Goal: Complete application form

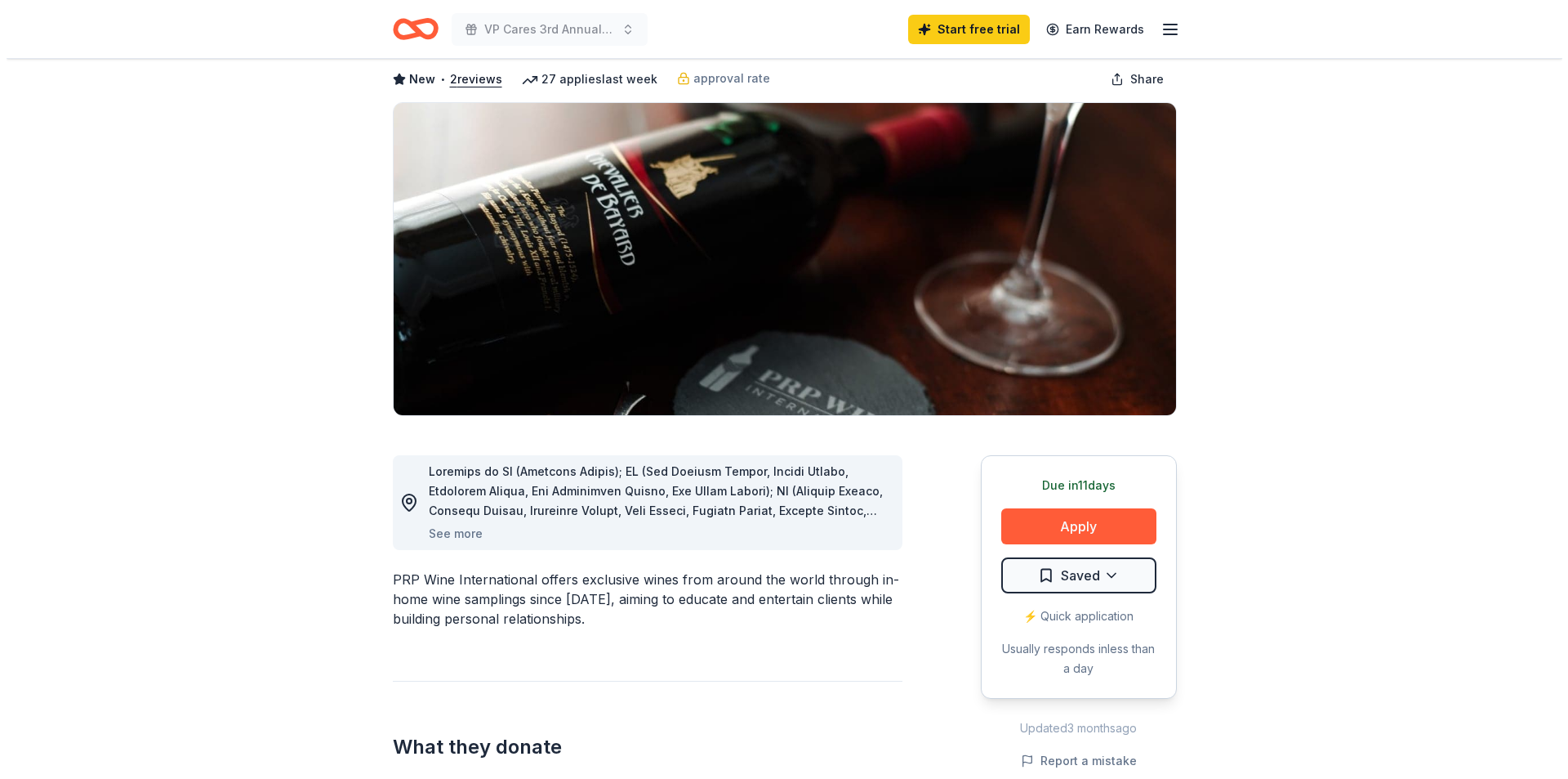
scroll to position [82, 0]
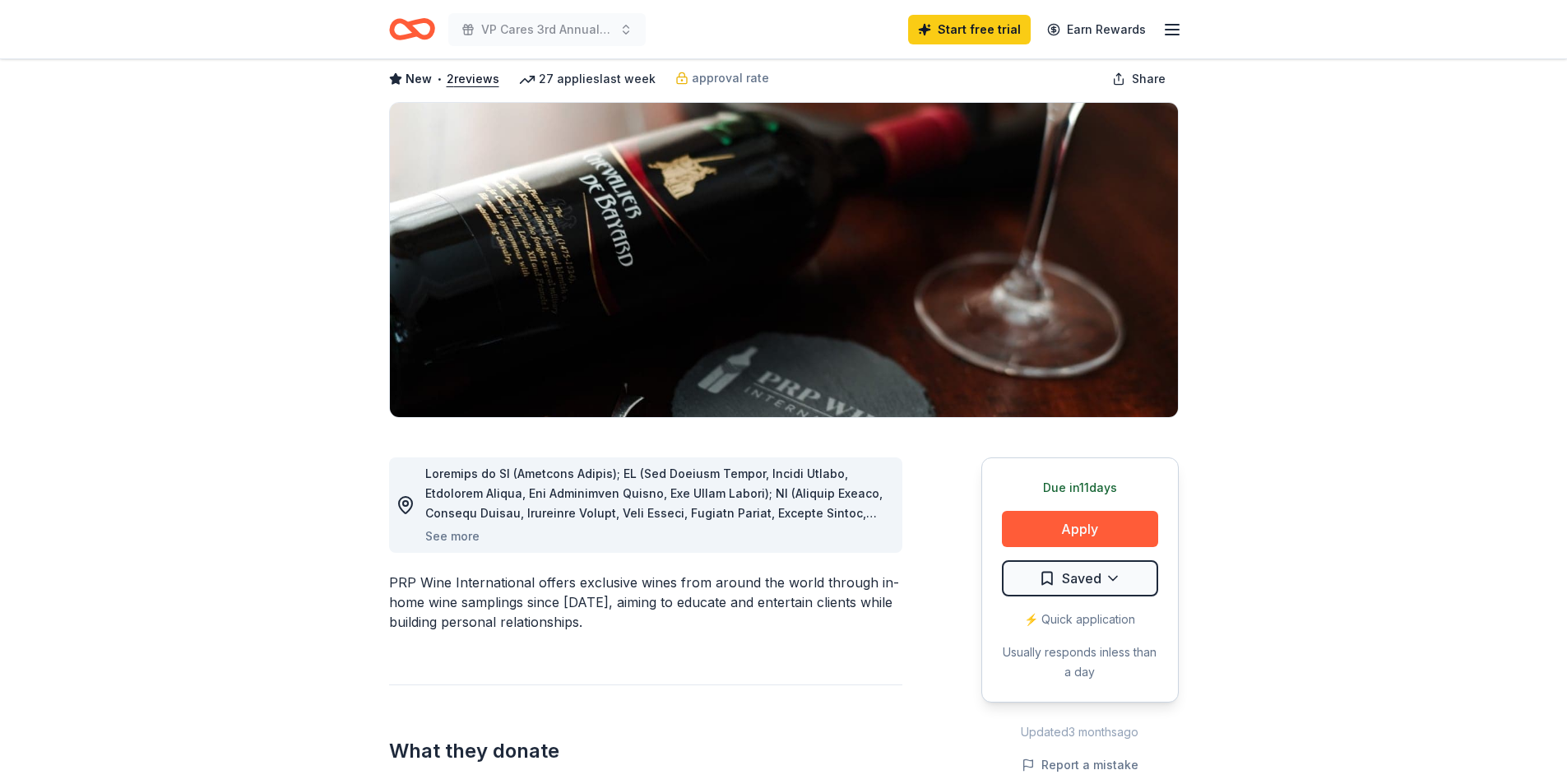
drag, startPoint x: 606, startPoint y: 475, endPoint x: 618, endPoint y: 543, distance: 69.1
click at [619, 541] on div "See more" at bounding box center [657, 505] width 464 height 83
drag, startPoint x: 578, startPoint y: 591, endPoint x: 640, endPoint y: 594, distance: 62.1
click at [639, 594] on div "PRP Wine International offers exclusive wines from around the world through in-…" at bounding box center [646, 602] width 514 height 59
click at [1119, 530] on button "Apply" at bounding box center [1080, 529] width 156 height 36
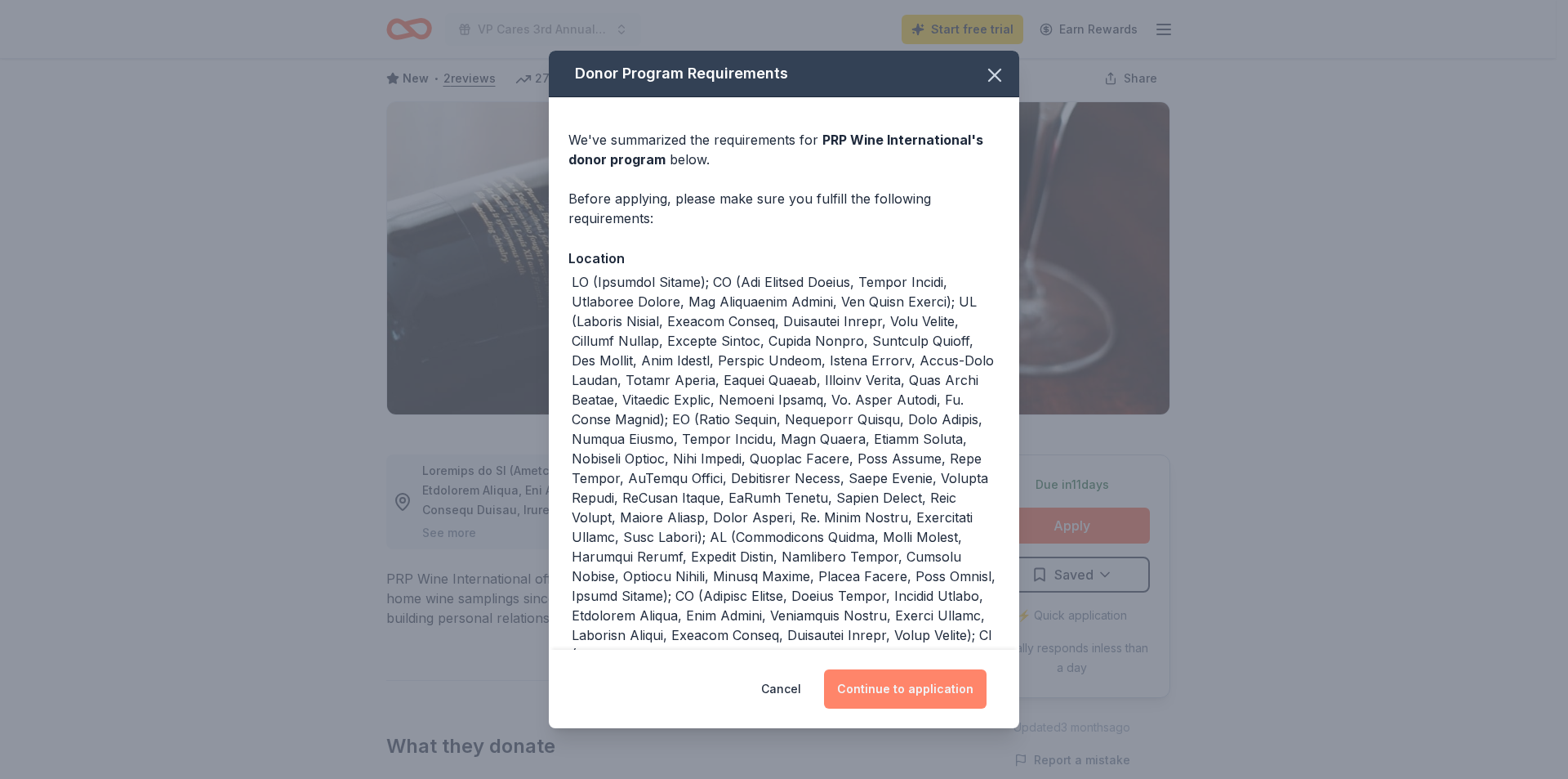
click at [871, 677] on button "Continue to application" at bounding box center [905, 689] width 162 height 40
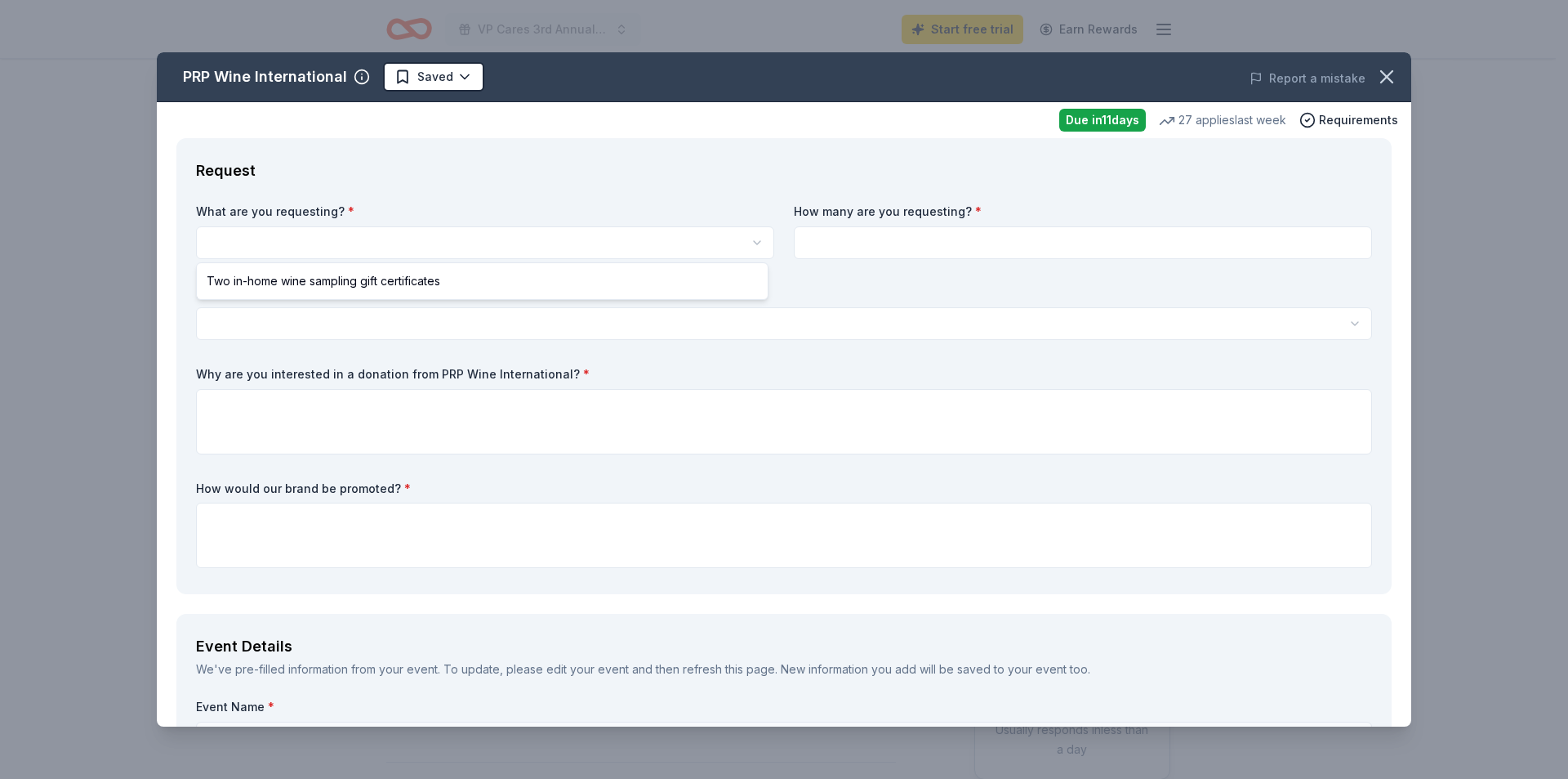
click at [468, 230] on html "VP Cares 3rd Annual Pickleball Tournament Start free trial Earn Rewards Due [DA…" at bounding box center [784, 390] width 1568 height 779
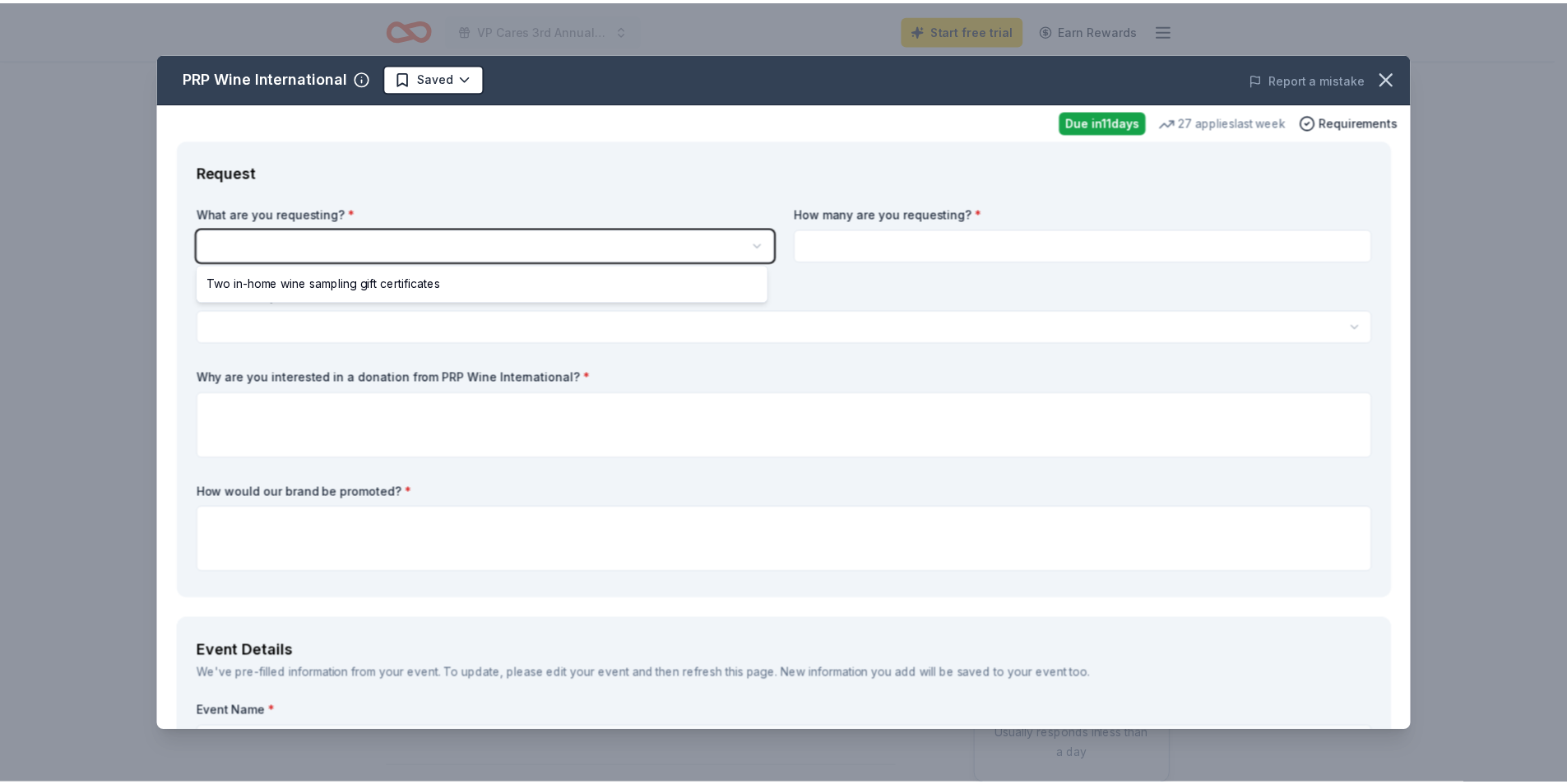
scroll to position [0, 0]
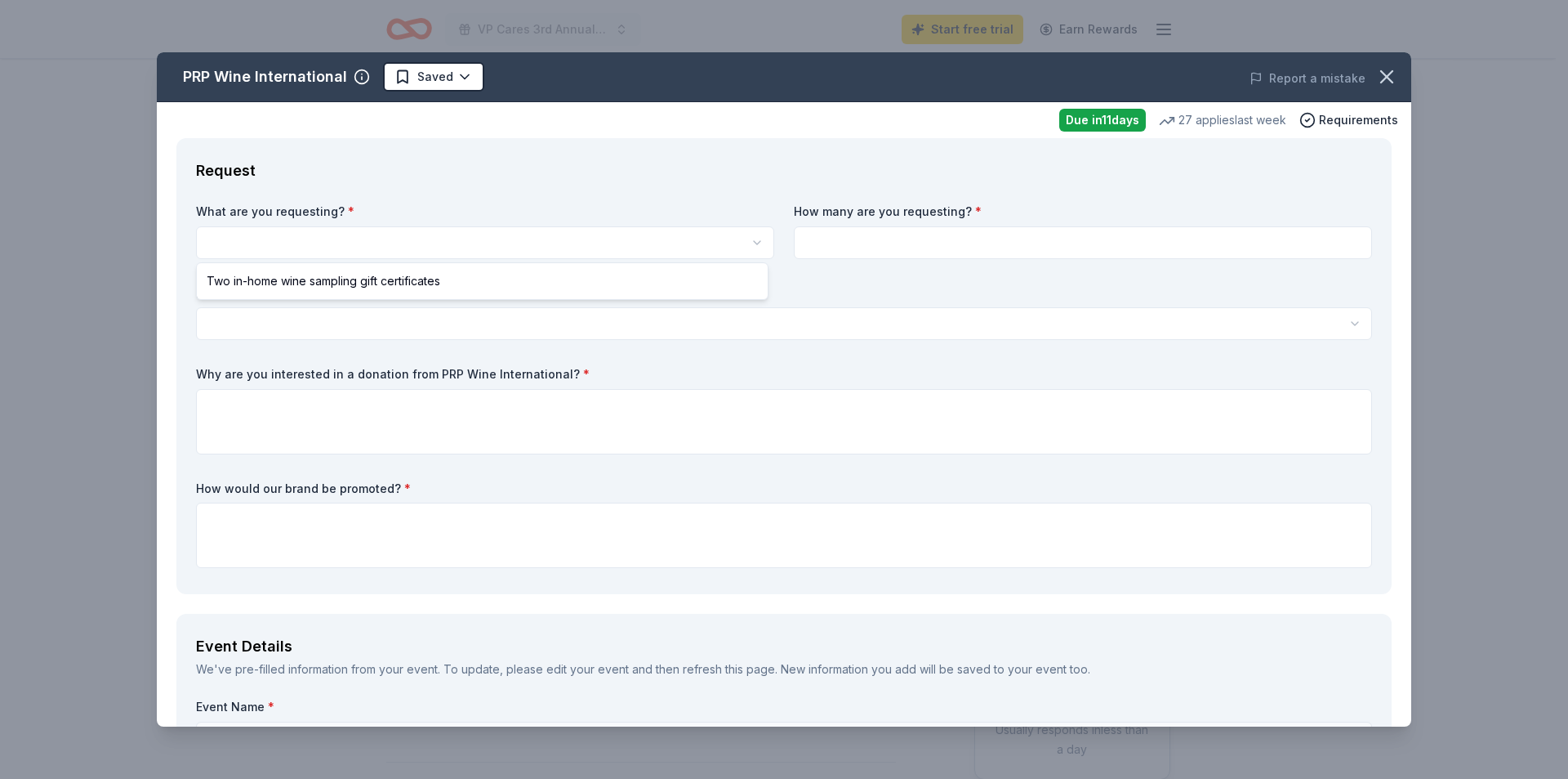
click at [466, 234] on html "VP Cares 3rd Annual Pickleball Tournament Start free trial Earn Rewards Due [DA…" at bounding box center [784, 390] width 1568 height 779
select select "Two in-home wine sampling gift certificates"
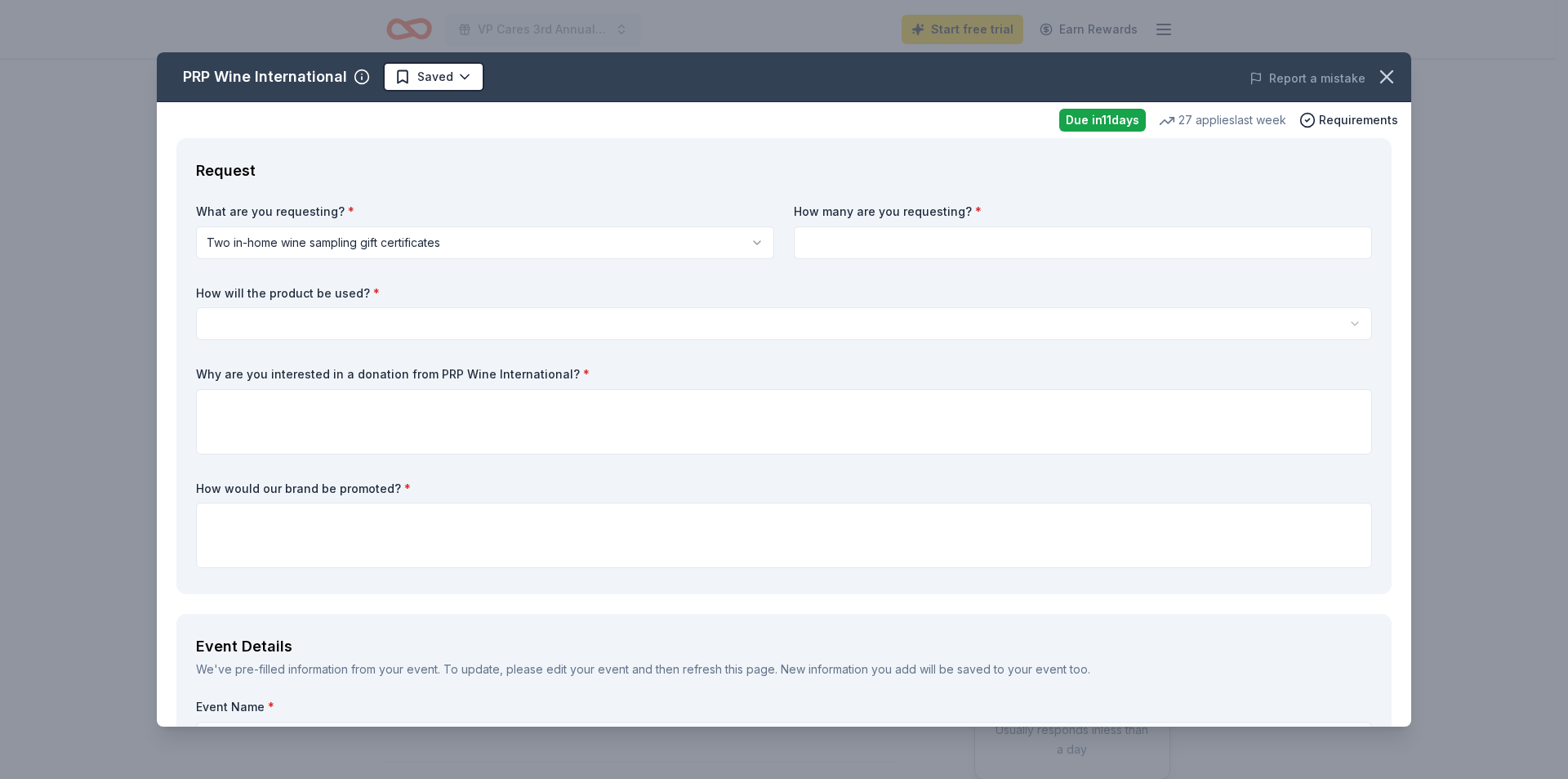
click at [891, 234] on input at bounding box center [1083, 243] width 579 height 32
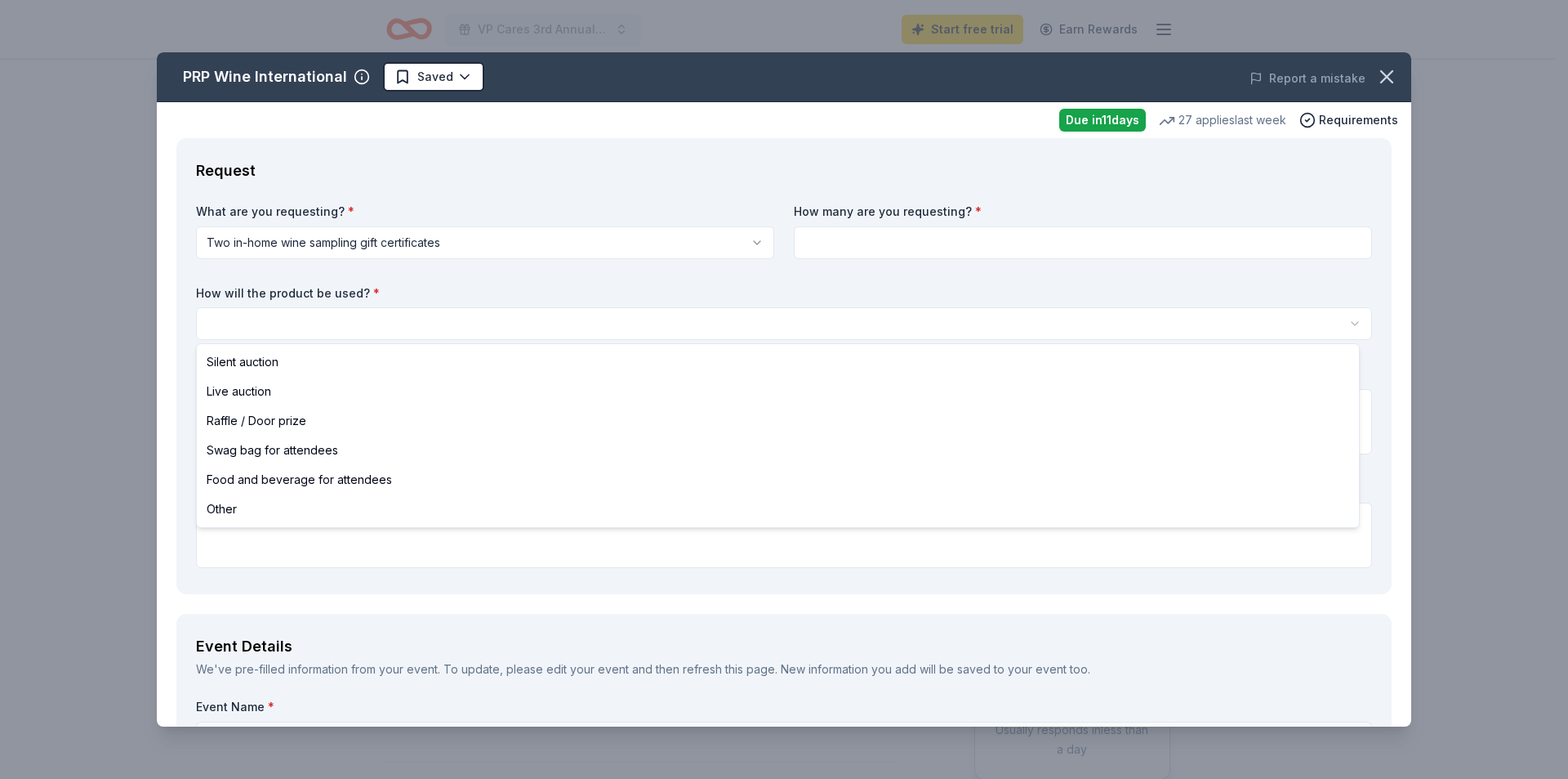
click at [861, 319] on html "VP Cares 3rd Annual Pickleball Tournament Start free trial Earn Rewards Due [DA…" at bounding box center [784, 390] width 1568 height 779
select select "raffleDoorPrize"
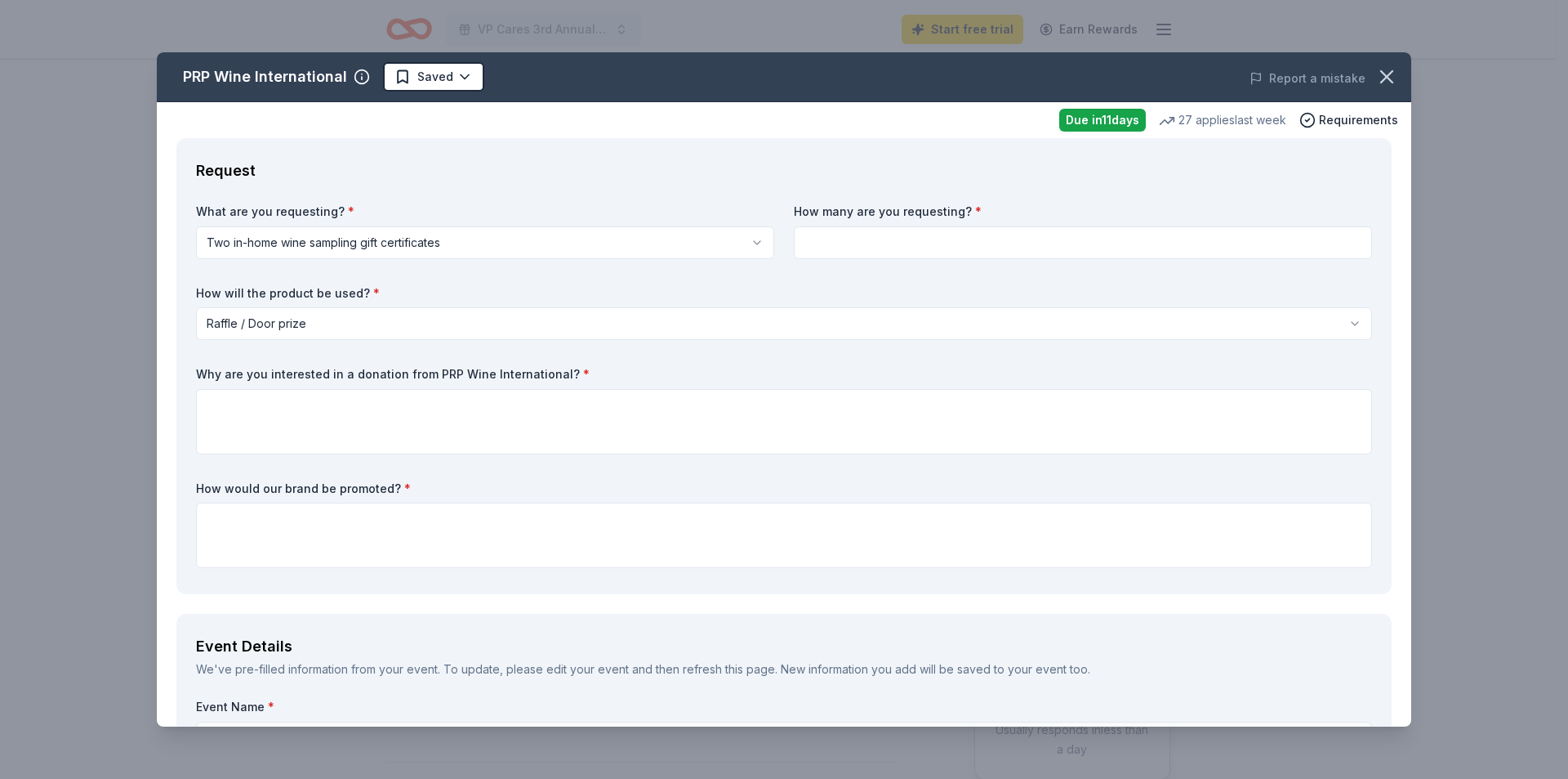
click at [942, 241] on input at bounding box center [1083, 243] width 579 height 32
drag, startPoint x: 1377, startPoint y: 80, endPoint x: 834, endPoint y: 102, distance: 543.4
click at [1381, 79] on icon "button" at bounding box center [1386, 77] width 12 height 12
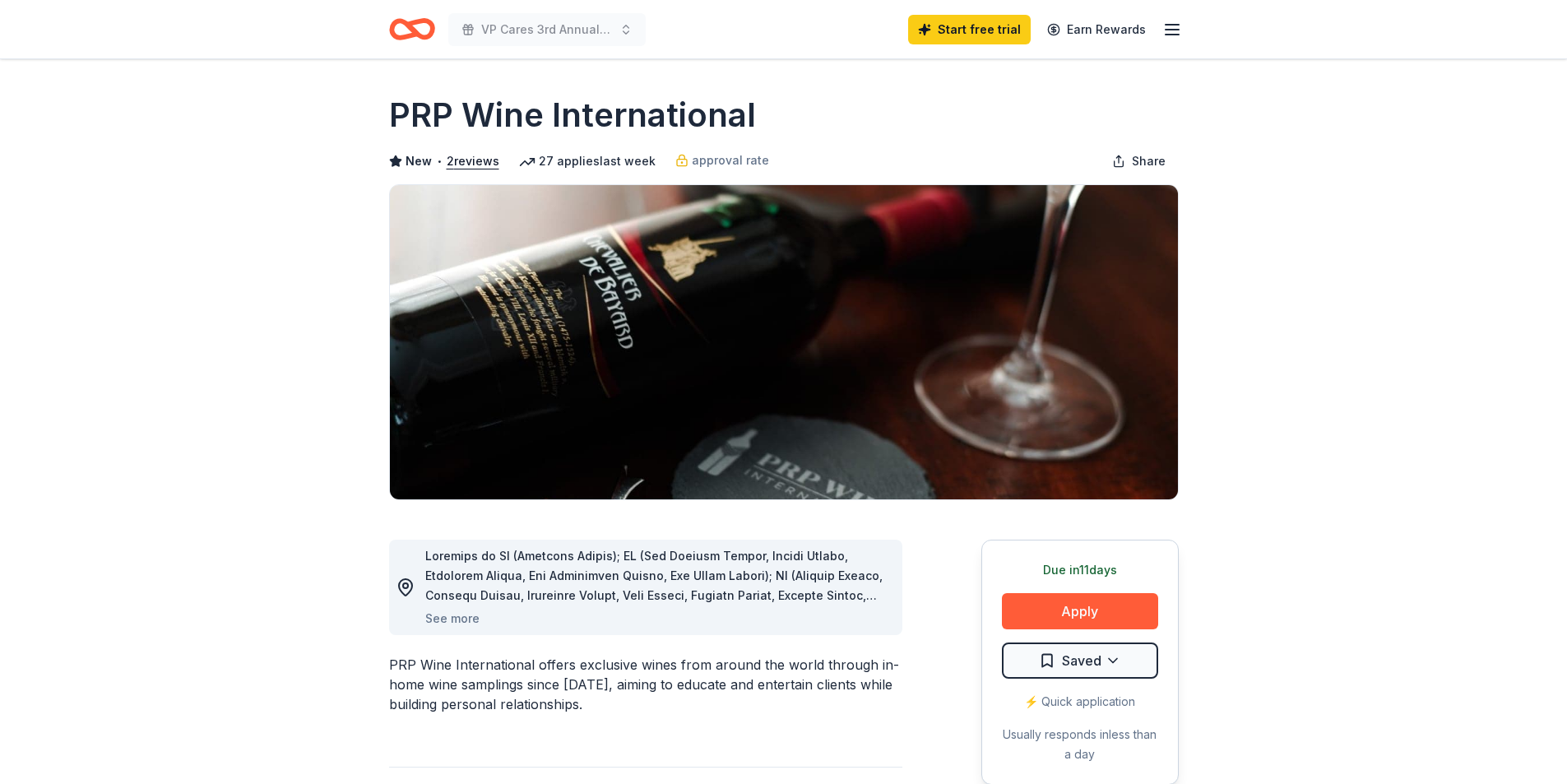
click at [396, 15] on icon "Home" at bounding box center [412, 29] width 46 height 39
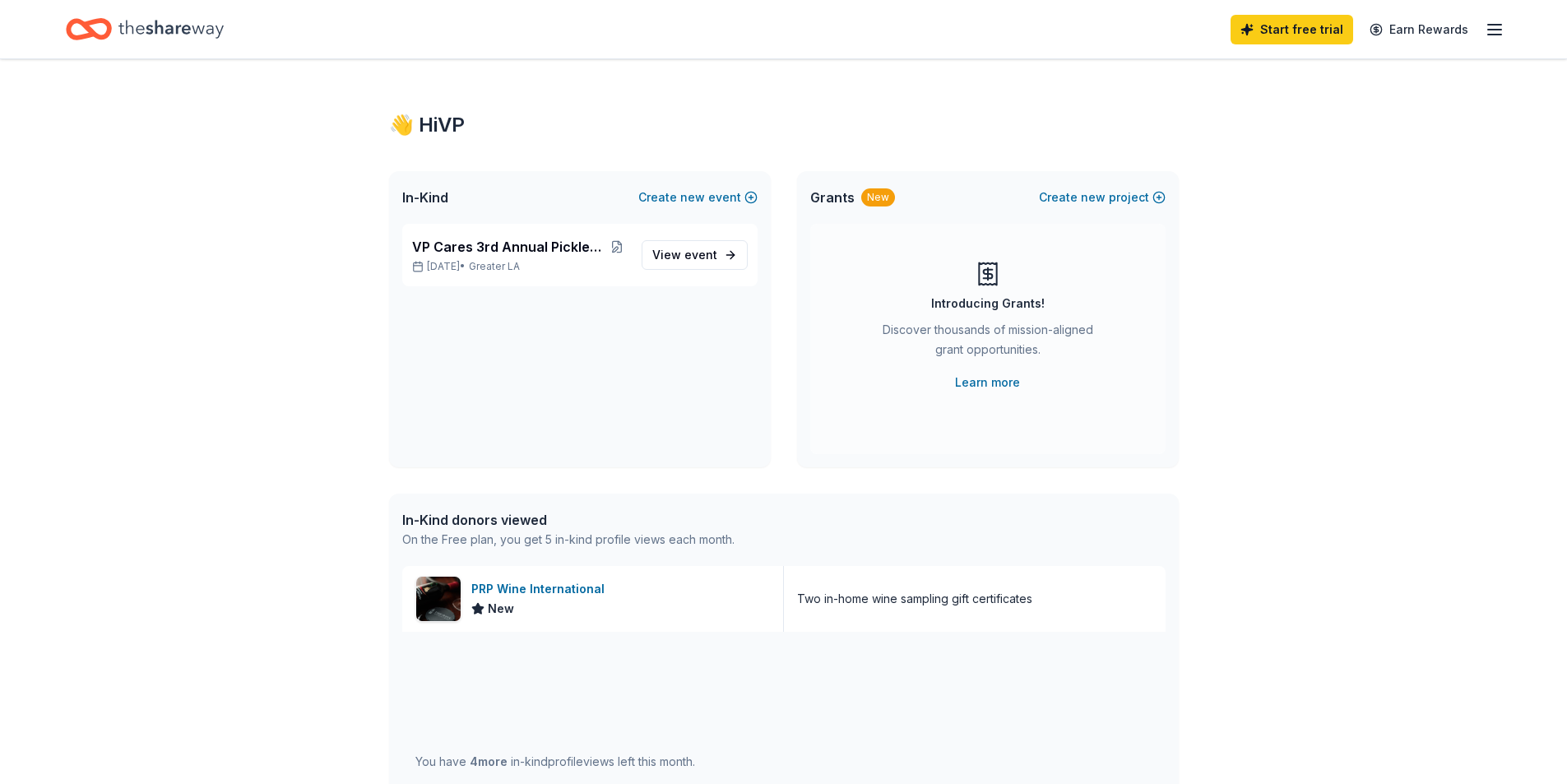
click at [405, 22] on div "Start free trial Earn Rewards" at bounding box center [784, 29] width 1435 height 39
click at [696, 257] on span "event" at bounding box center [701, 254] width 33 height 14
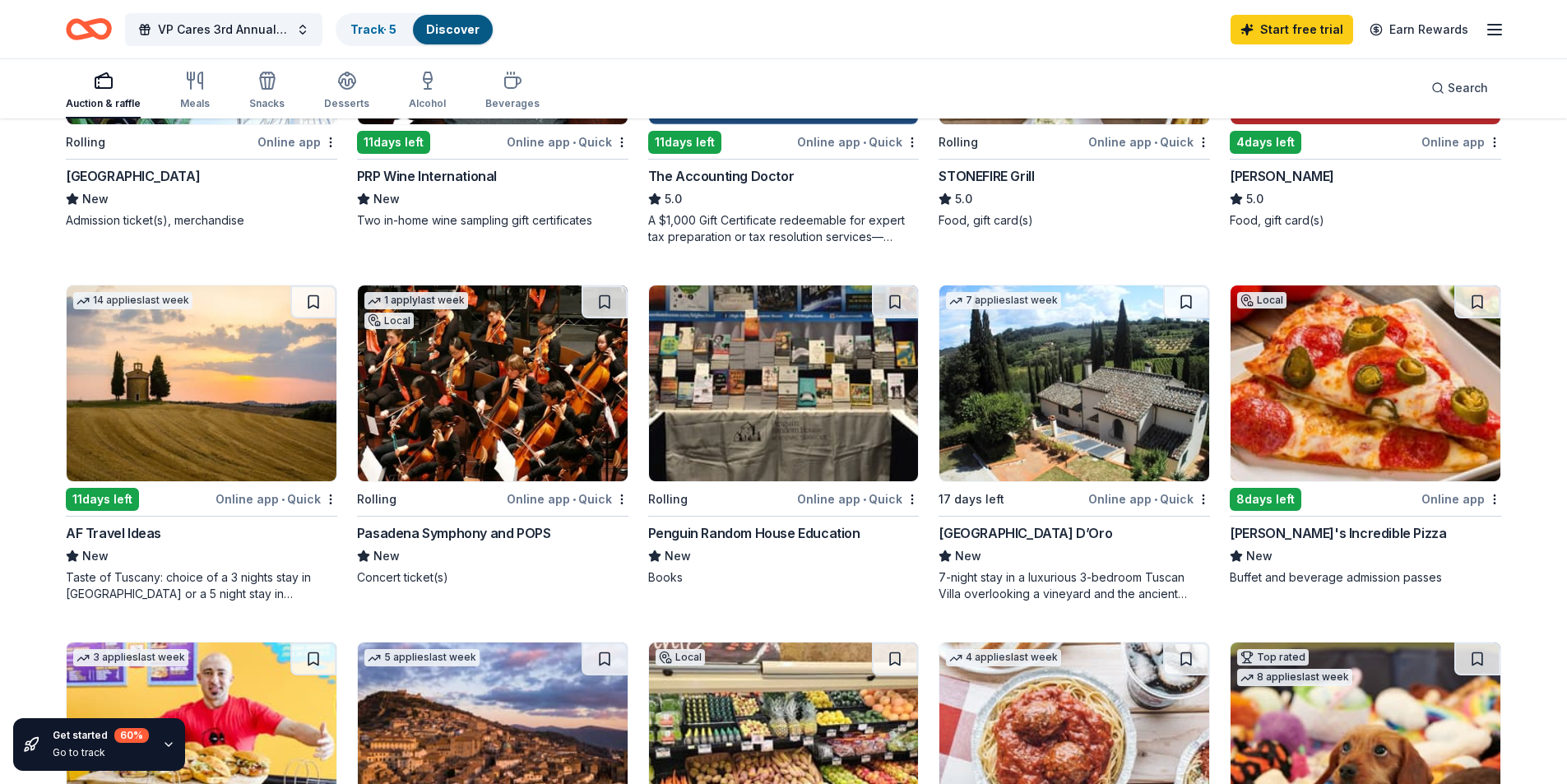
scroll to position [411, 0]
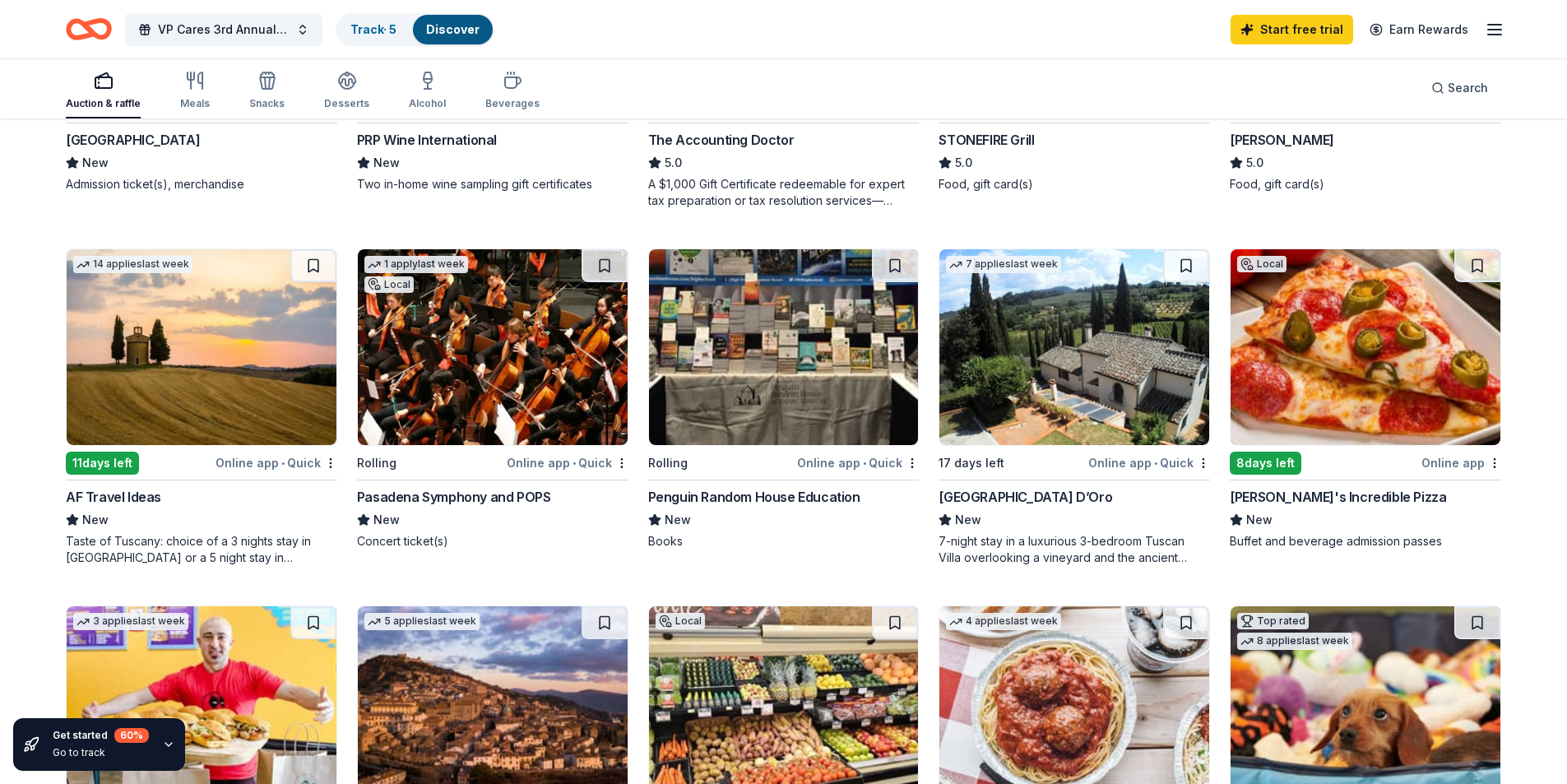
click at [1074, 393] on img at bounding box center [1074, 348] width 270 height 196
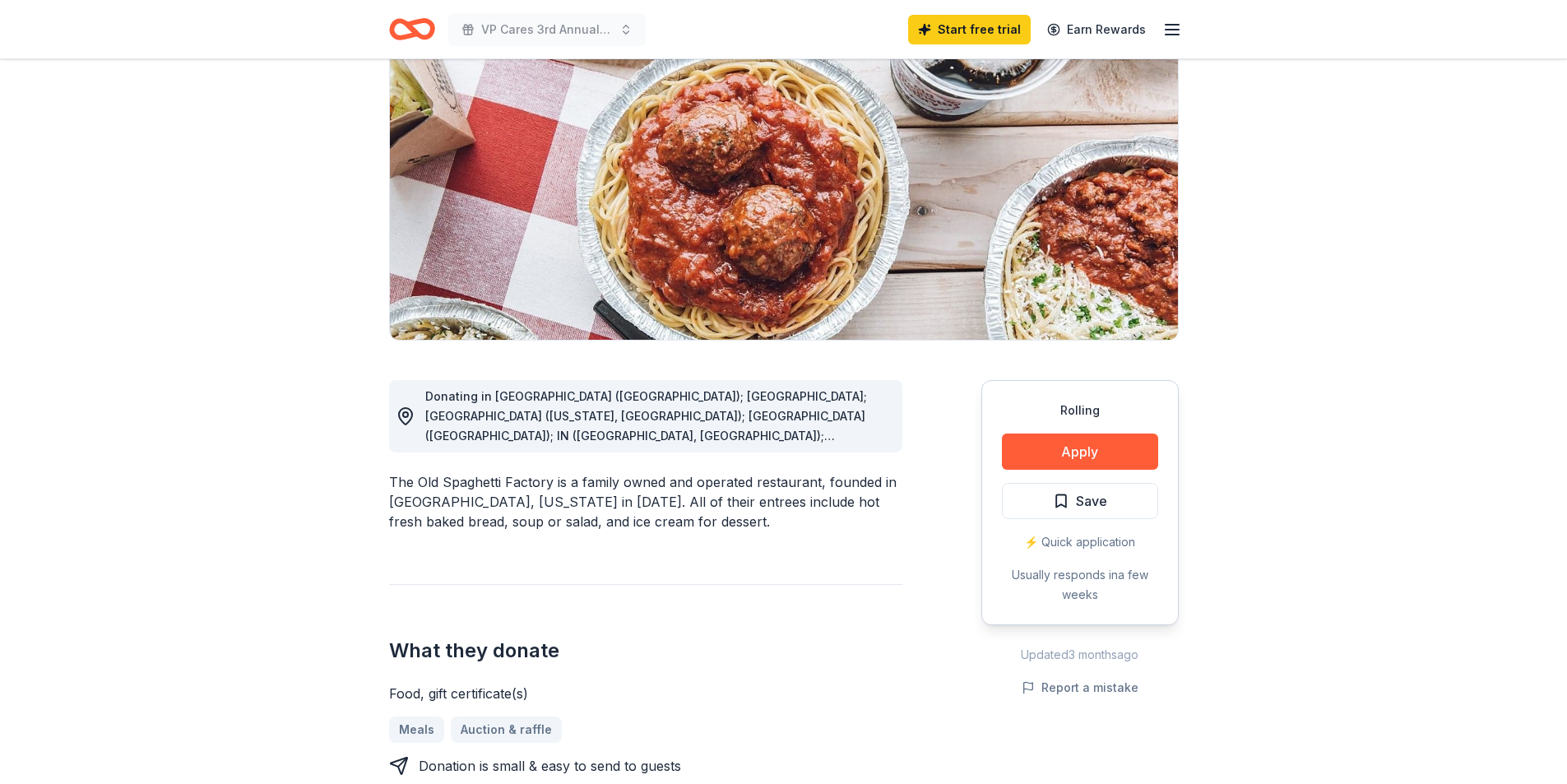
scroll to position [164, 0]
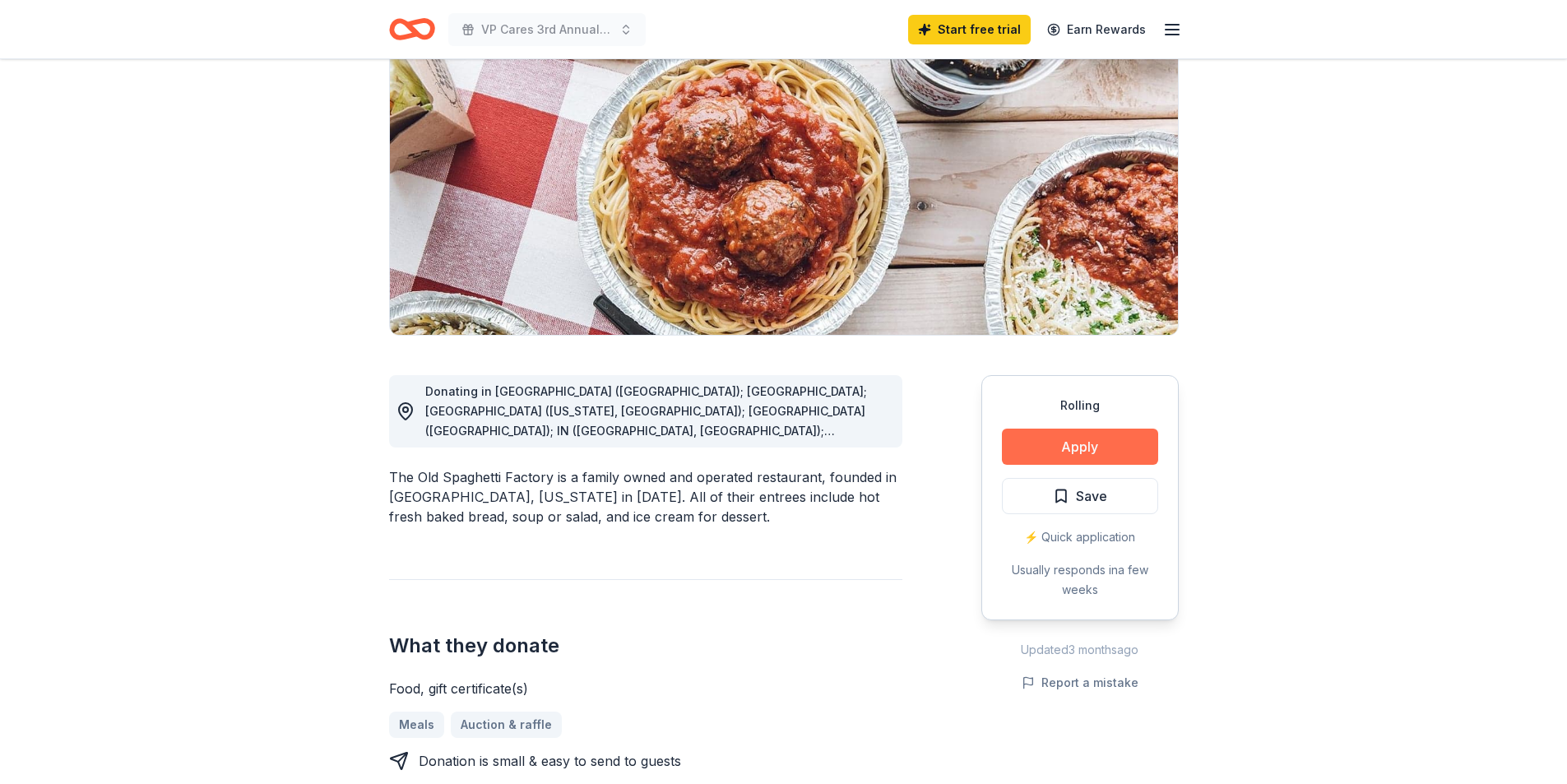
click at [1069, 447] on button "Apply" at bounding box center [1080, 446] width 156 height 36
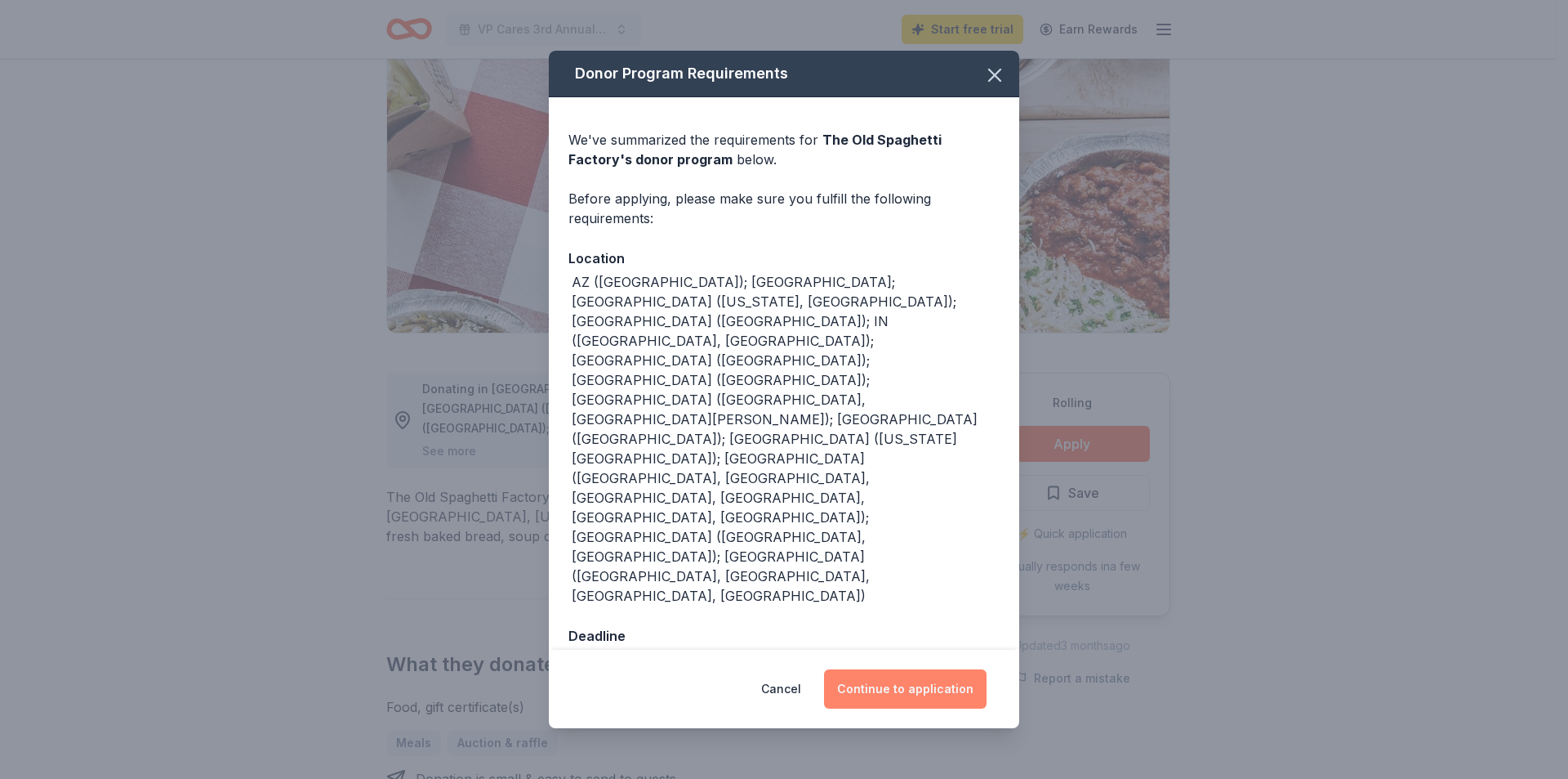
click at [922, 669] on button "Continue to application" at bounding box center [905, 689] width 162 height 40
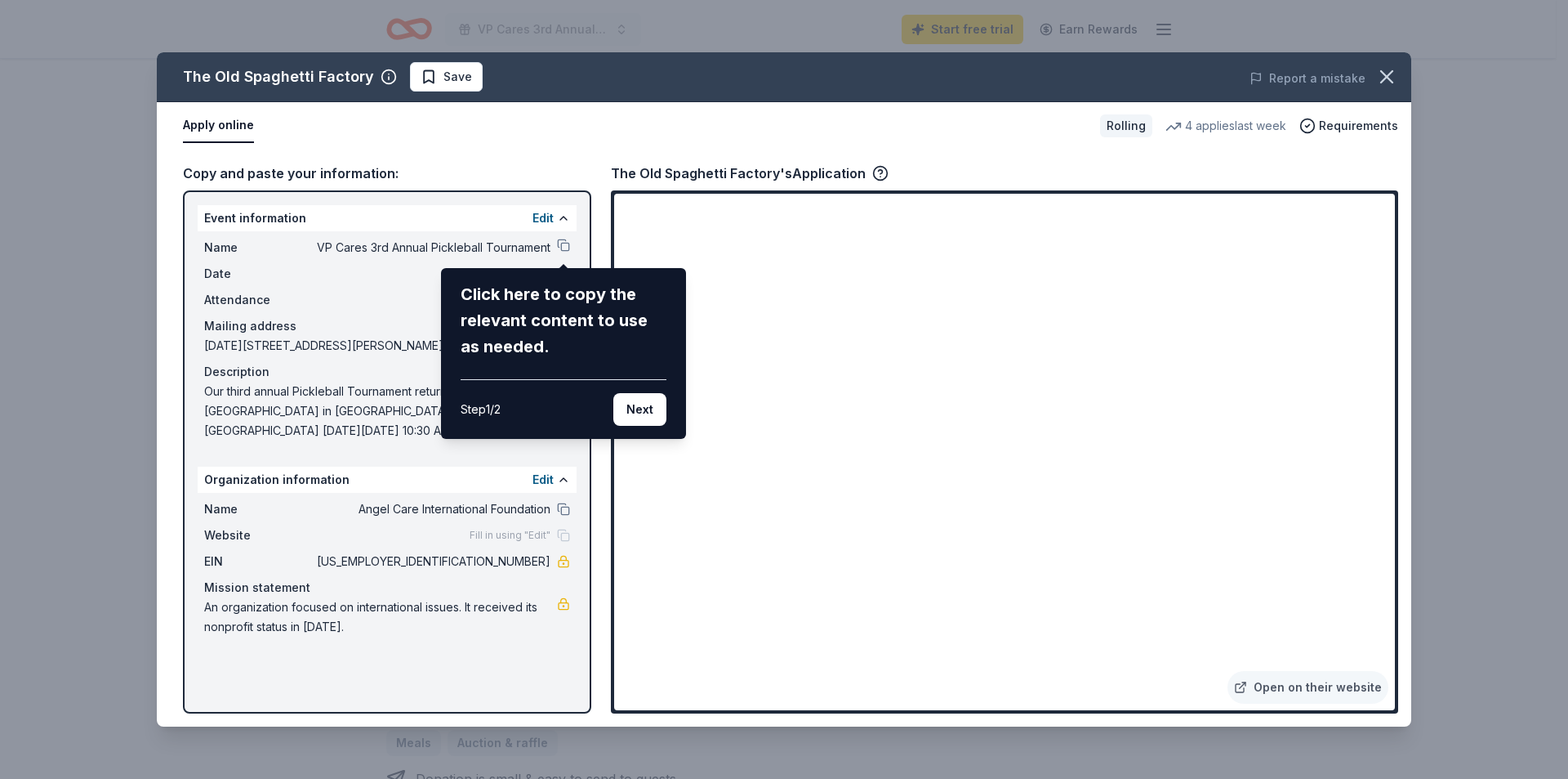
click at [632, 413] on button "Next" at bounding box center [640, 409] width 53 height 32
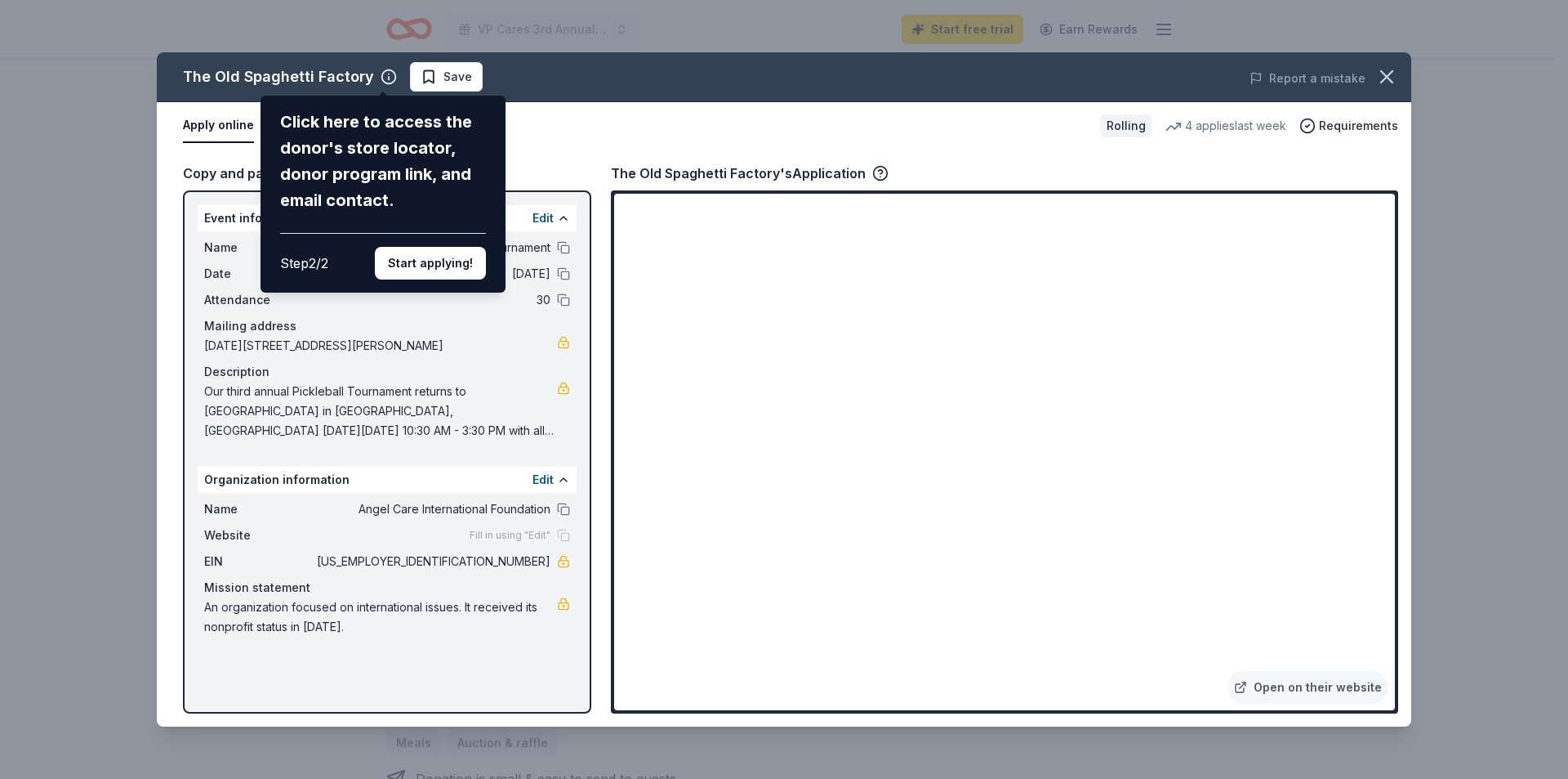
click at [445, 266] on button "Start applying!" at bounding box center [430, 263] width 111 height 32
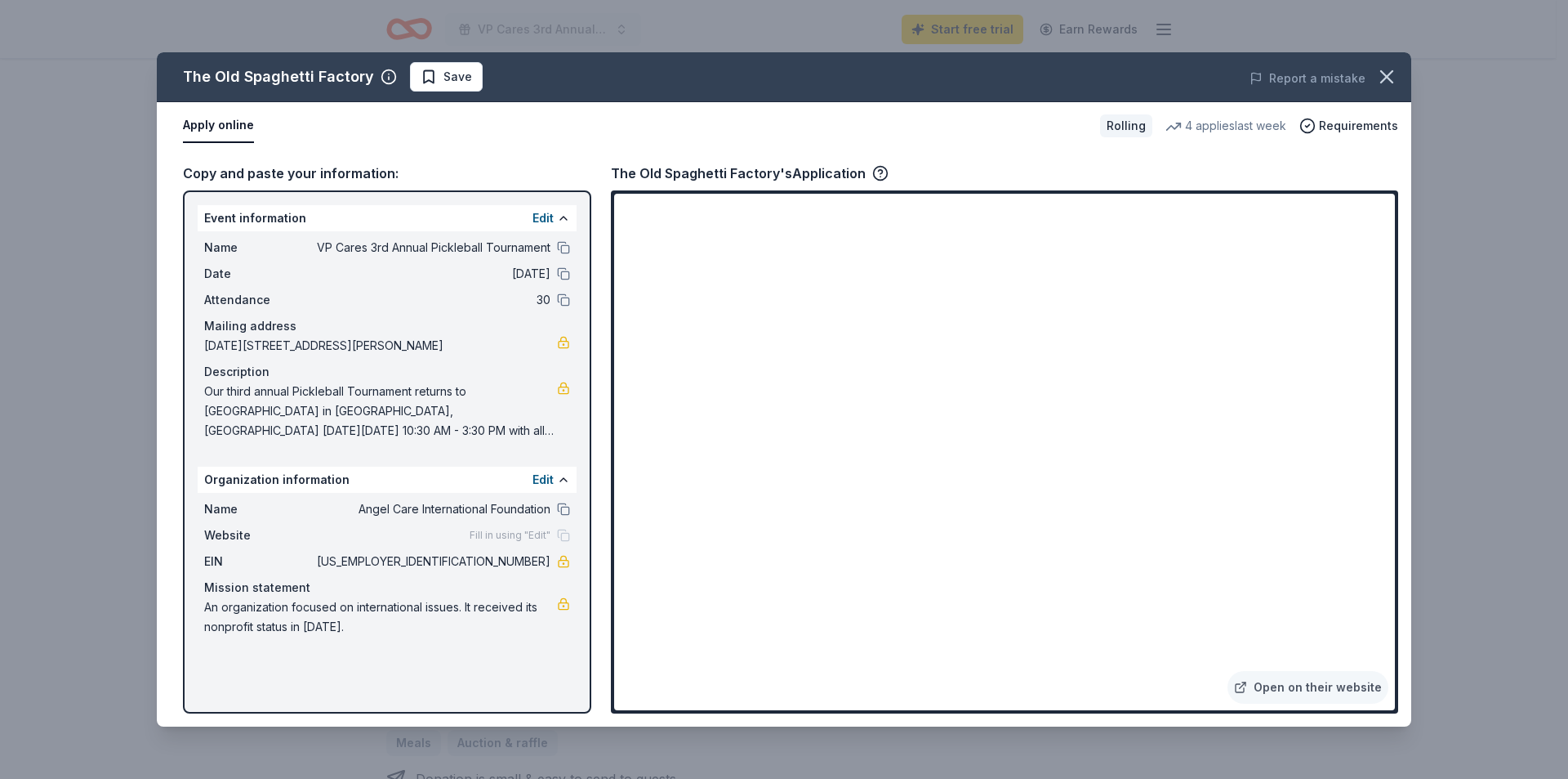
click at [848, 546] on div "The Old Spaghetti Factory Save Report a mistake Apply online Rolling 4 applies …" at bounding box center [784, 390] width 1254 height 674
click at [1381, 76] on icon "button" at bounding box center [1386, 77] width 23 height 23
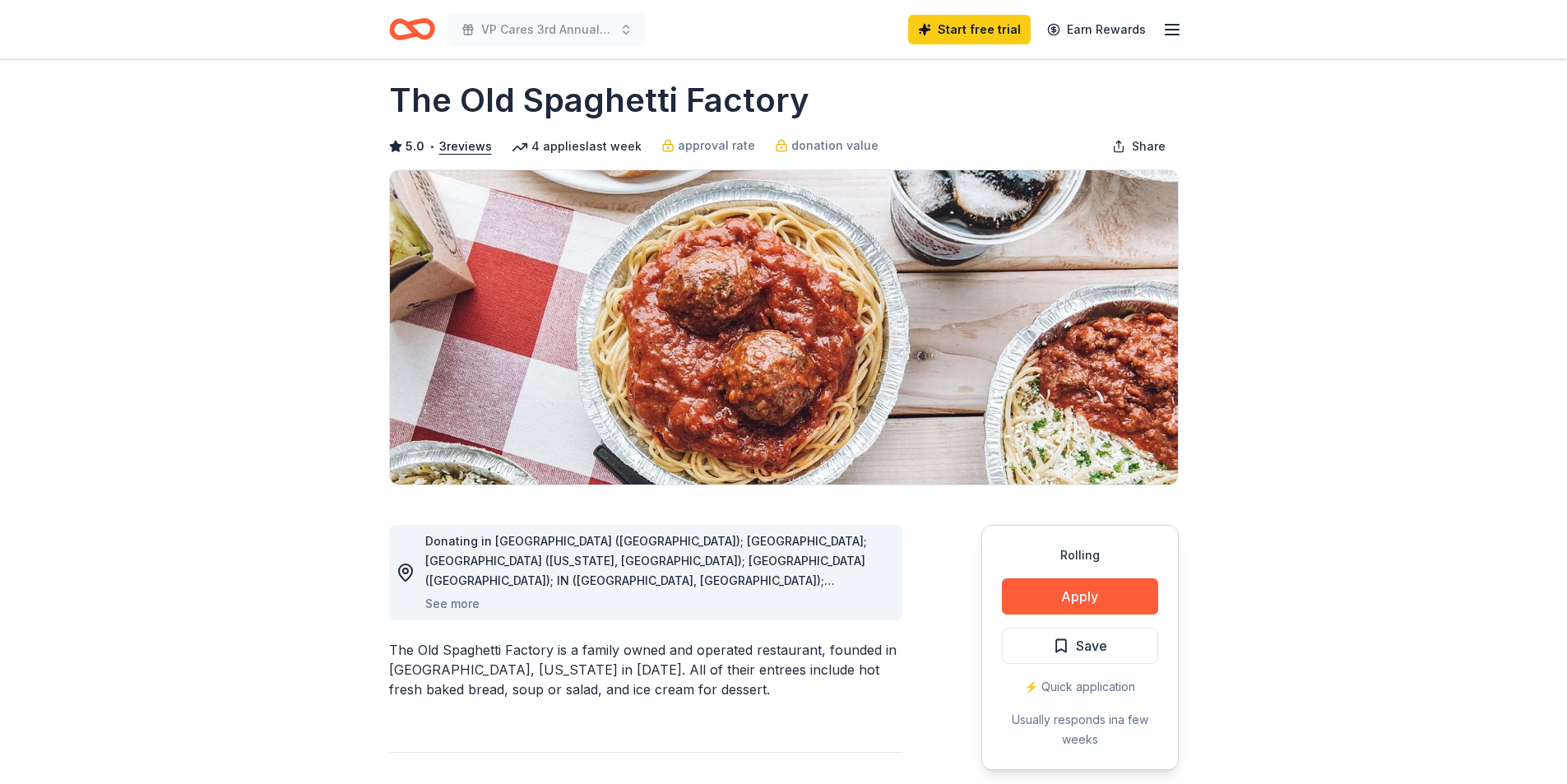
scroll to position [0, 0]
